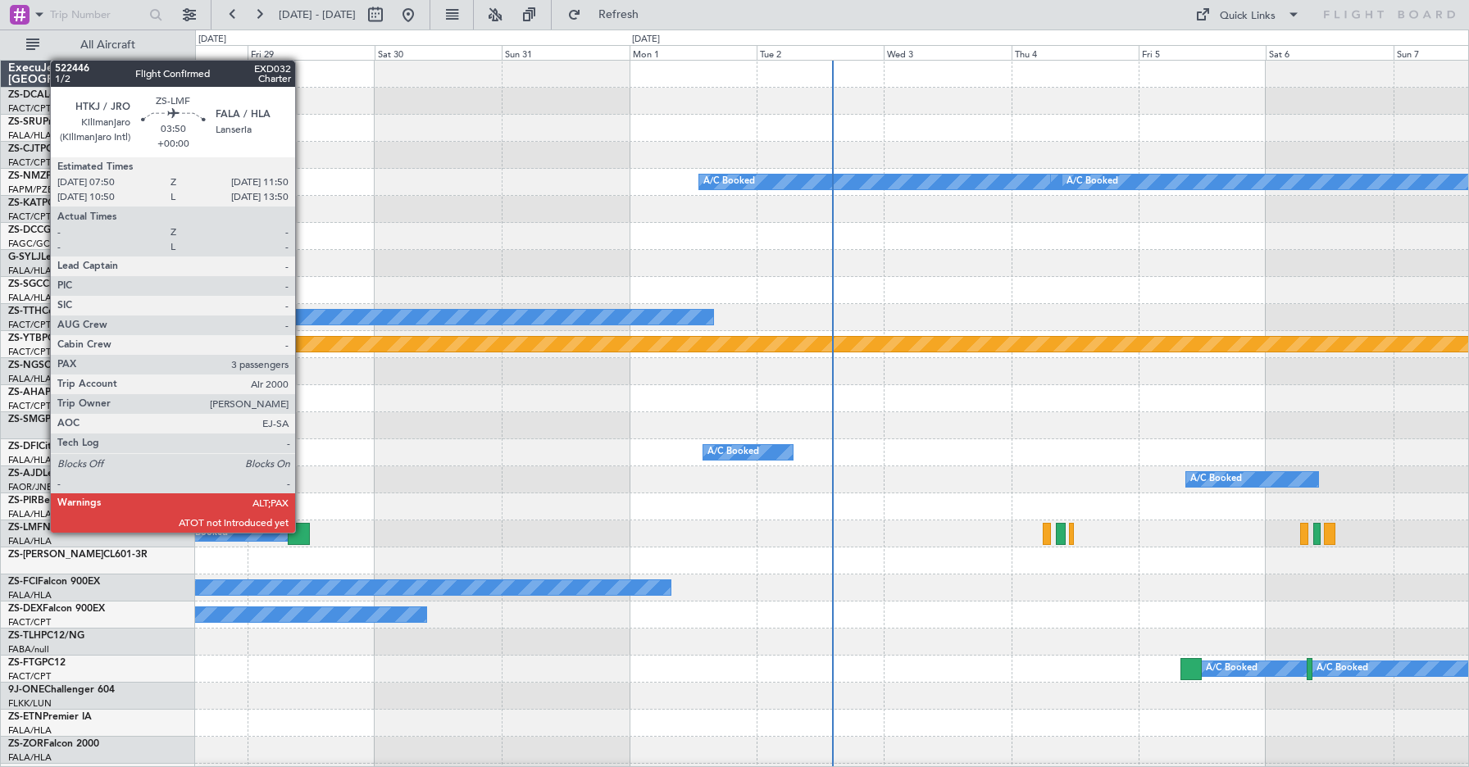
click at [303, 532] on div at bounding box center [298, 534] width 21 height 22
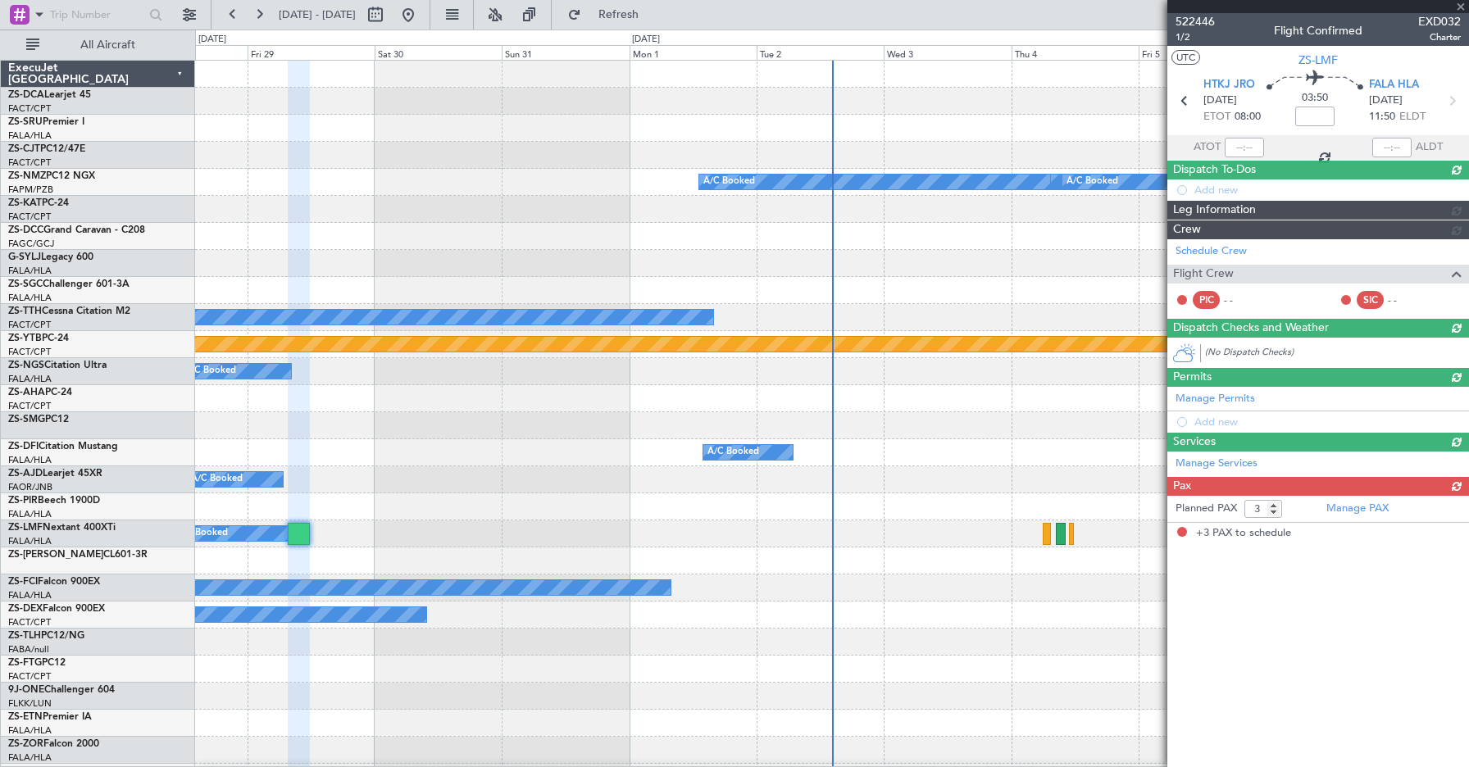
click at [1222, 205] on div "Leg Information" at bounding box center [1319, 210] width 302 height 19
click at [1227, 208] on div "Leg Information" at bounding box center [1319, 210] width 302 height 19
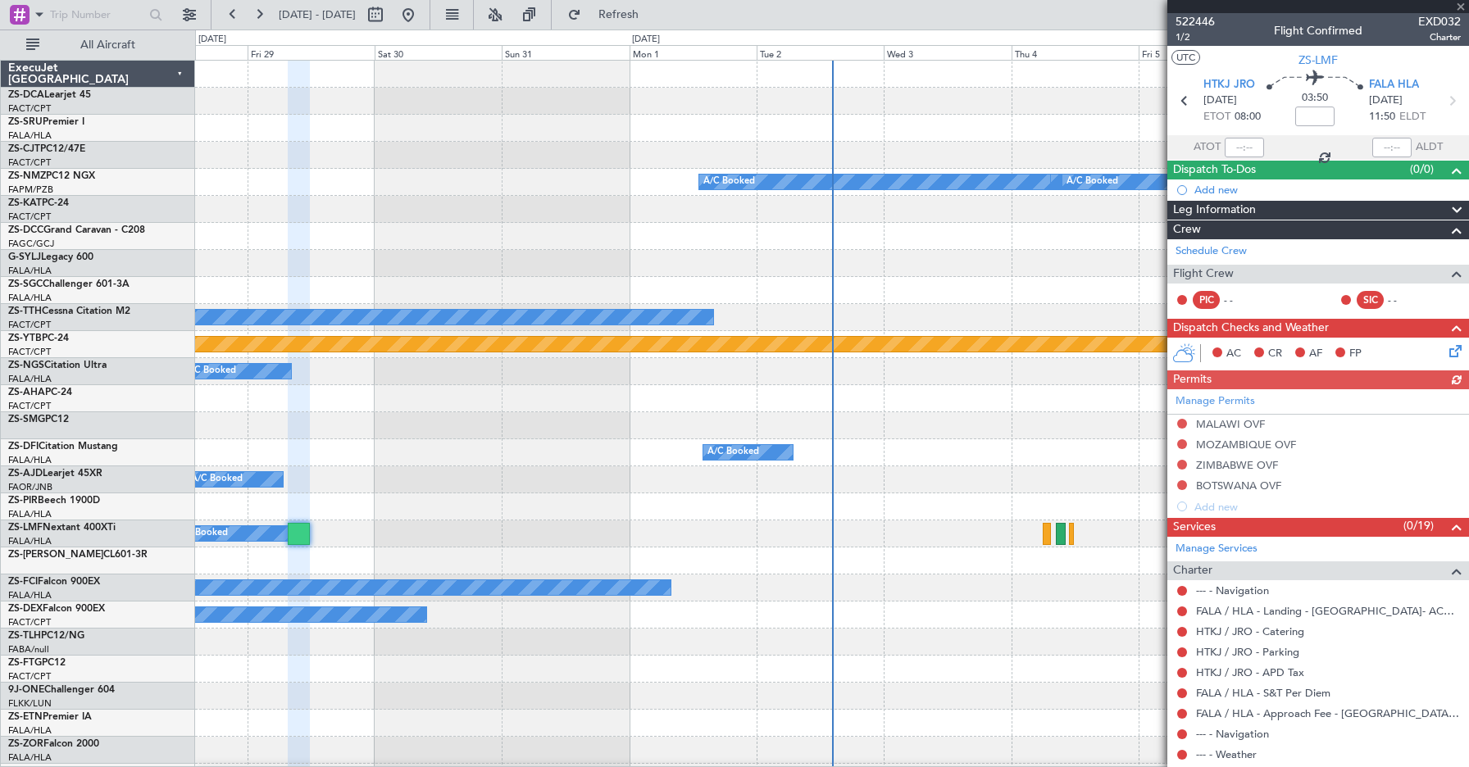
click at [1337, 207] on div "Leg Information" at bounding box center [1319, 210] width 302 height 19
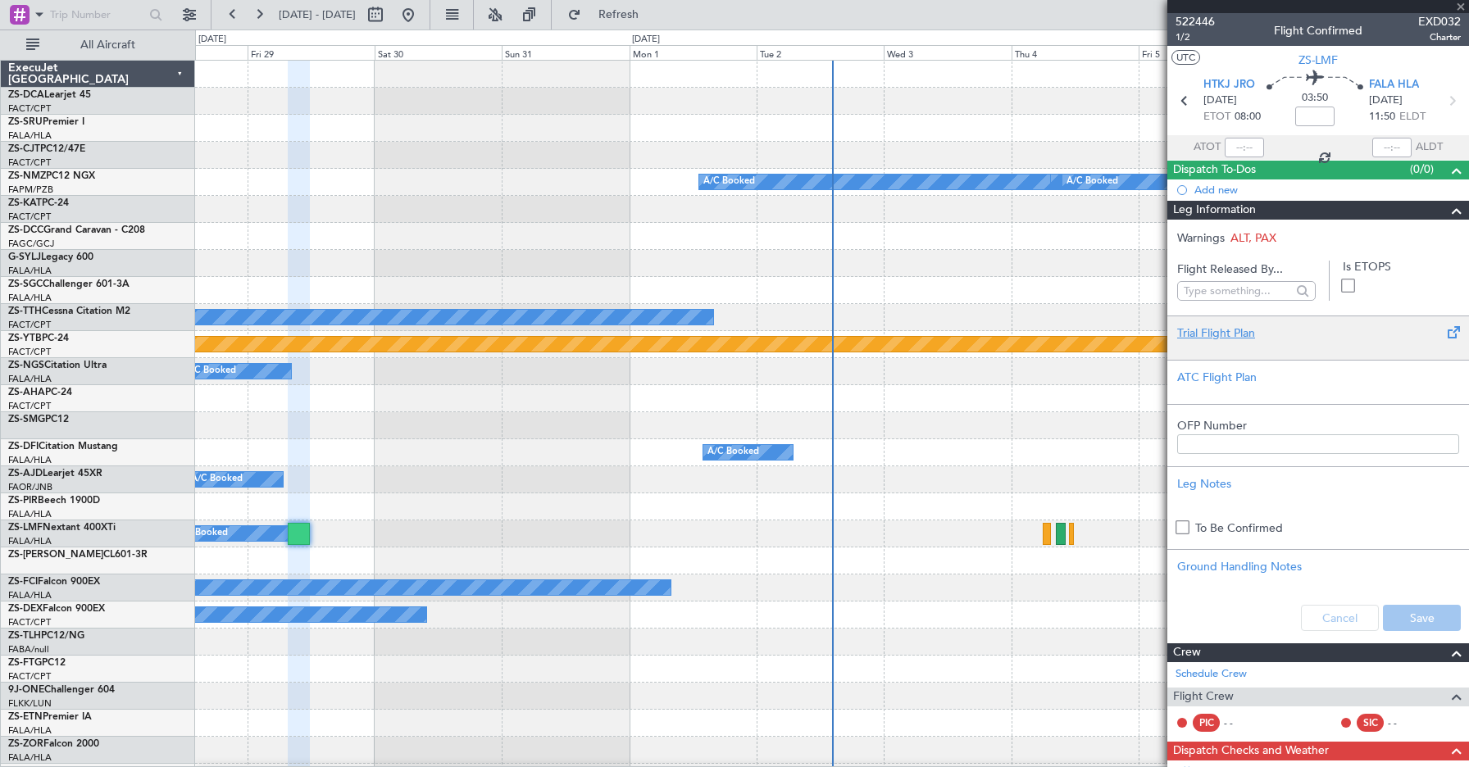
click at [1211, 334] on div "Trial Flight Plan" at bounding box center [1318, 333] width 282 height 17
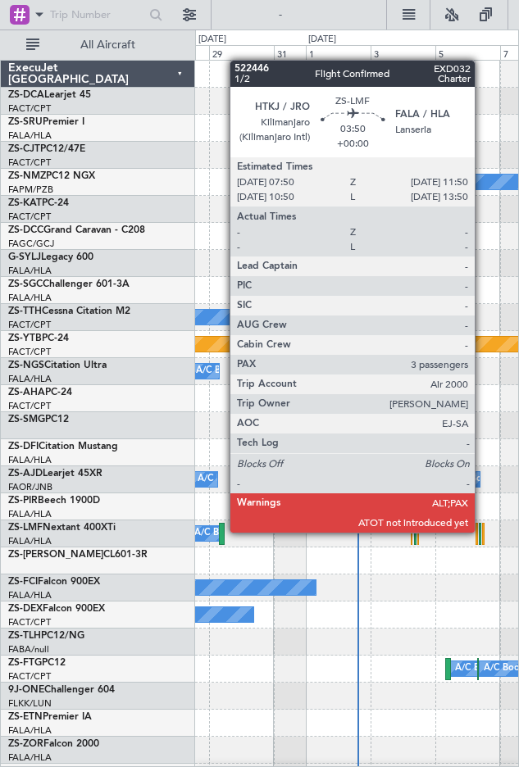
click at [221, 532] on div at bounding box center [222, 534] width 6 height 22
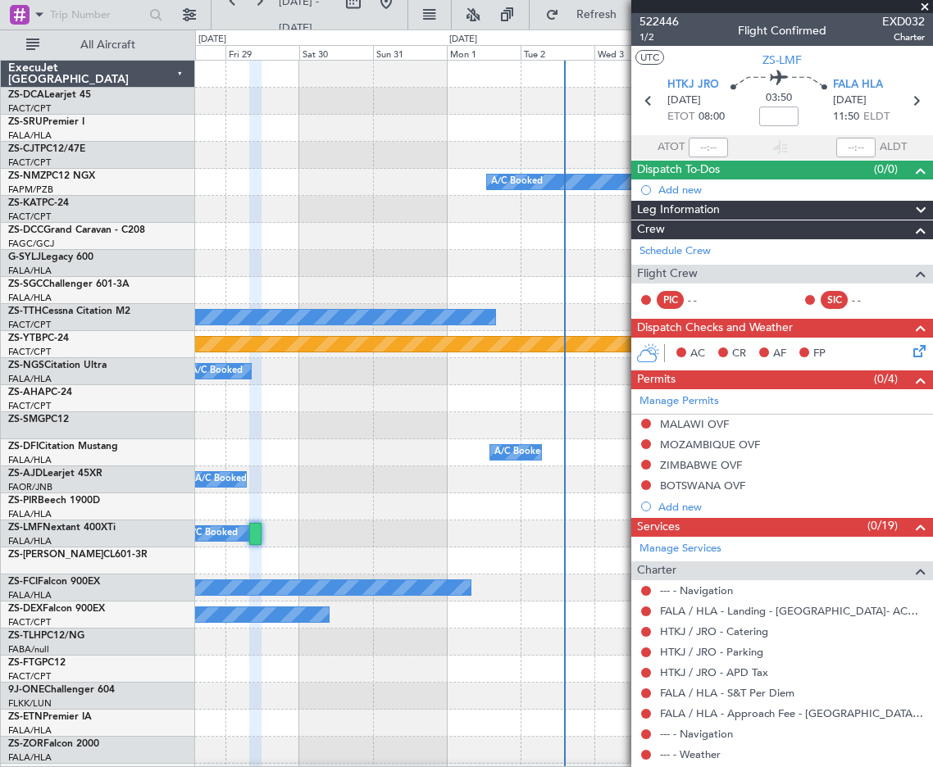
click at [518, 210] on span "Leg Information" at bounding box center [678, 210] width 83 height 19
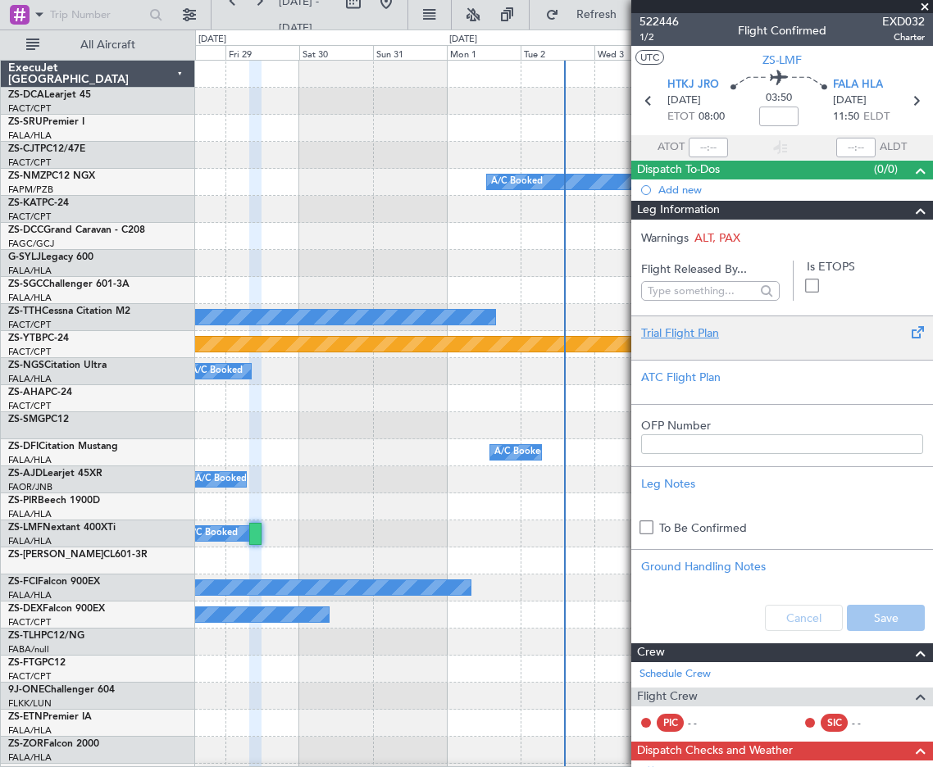
click at [518, 328] on div "Trial Flight Plan" at bounding box center [782, 333] width 282 height 17
